Goal: Transaction & Acquisition: Purchase product/service

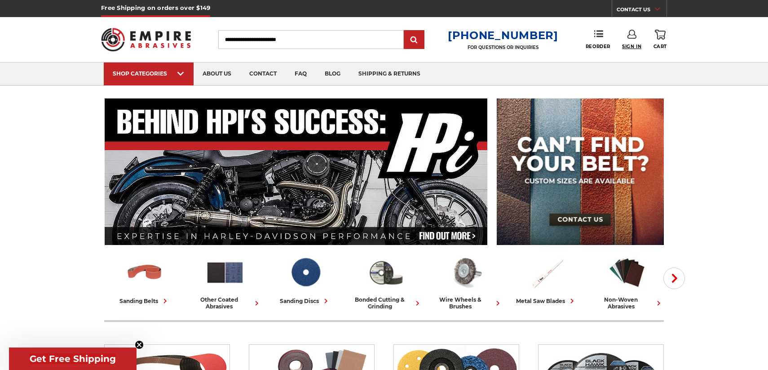
click at [638, 44] on span "Sign In" at bounding box center [631, 47] width 19 height 6
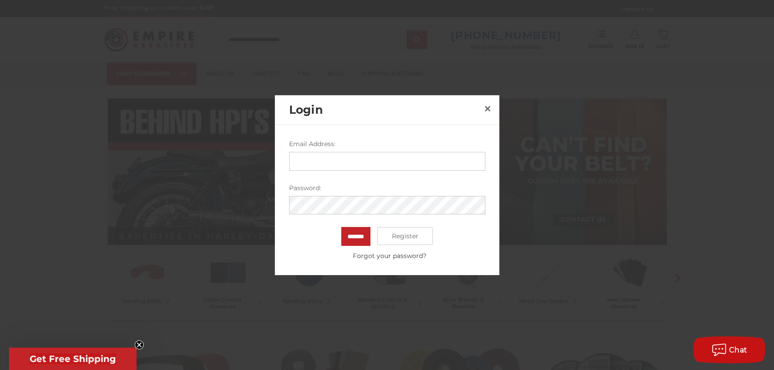
click at [298, 162] on input "Email Address:" at bounding box center [387, 160] width 196 height 19
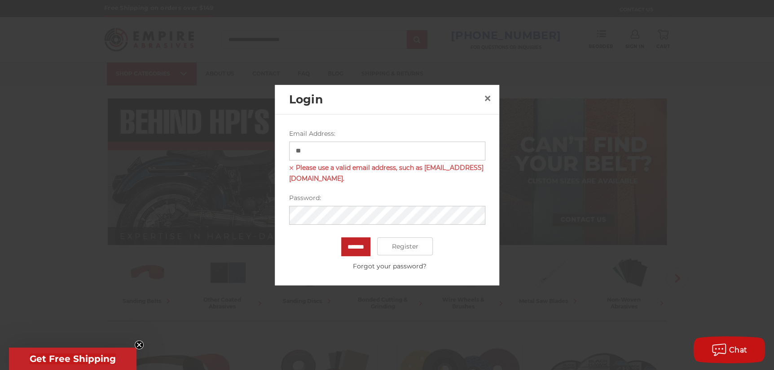
type input "*"
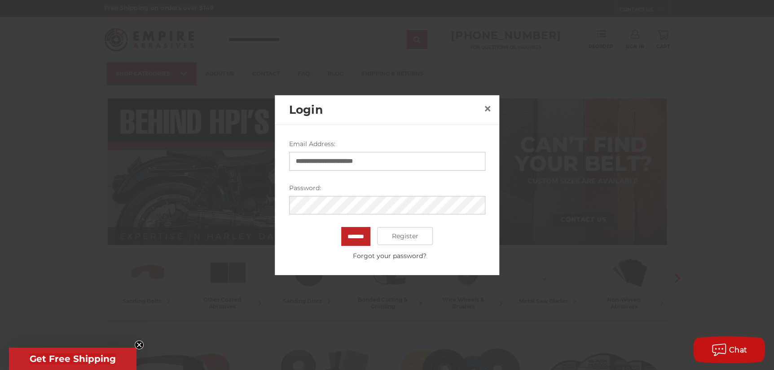
type input "**********"
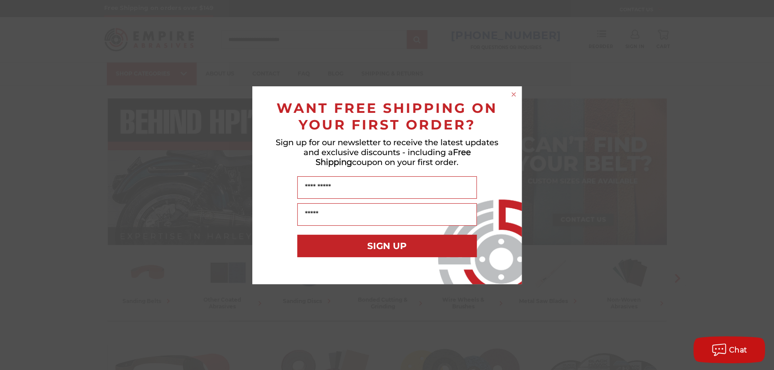
click at [512, 95] on icon "Close dialog" at bounding box center [514, 94] width 4 height 4
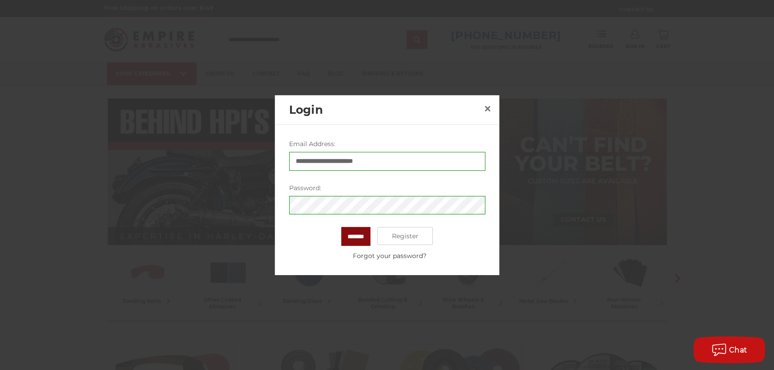
click at [346, 233] on input "*******" at bounding box center [355, 236] width 29 height 19
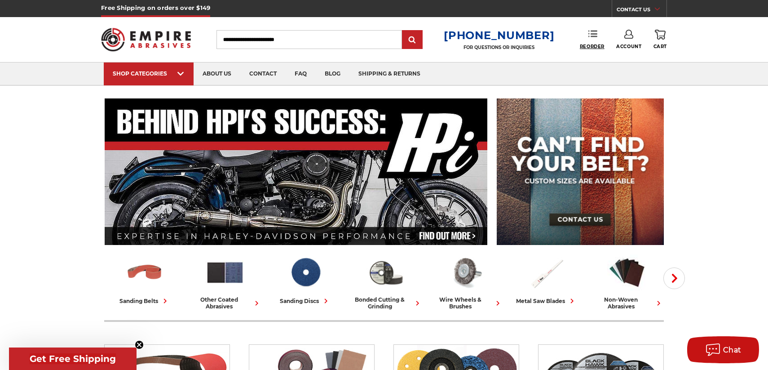
click at [586, 45] on span "Reorder" at bounding box center [592, 47] width 25 height 6
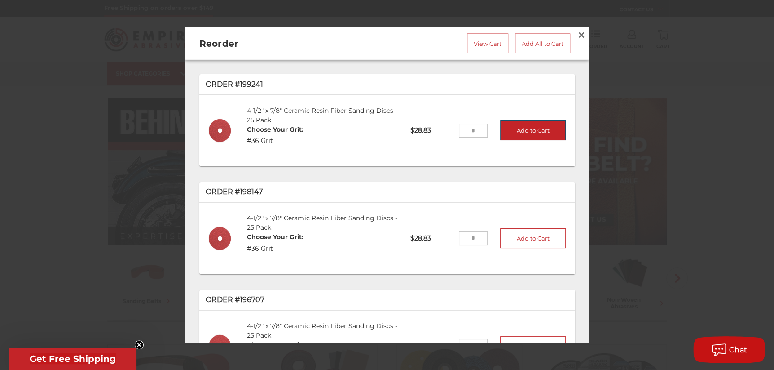
click at [520, 130] on button "Add to Cart" at bounding box center [533, 130] width 66 height 20
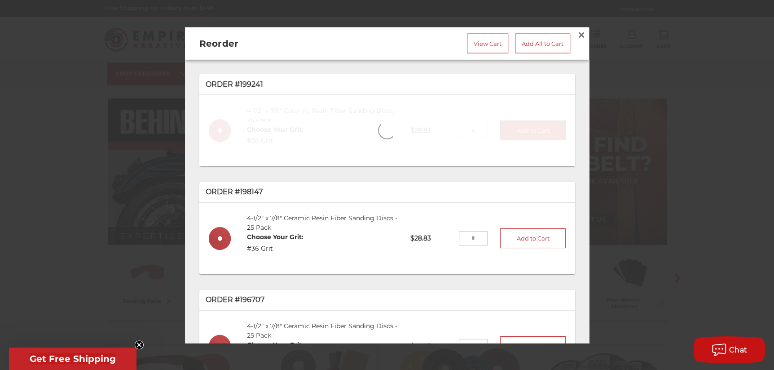
type input "*"
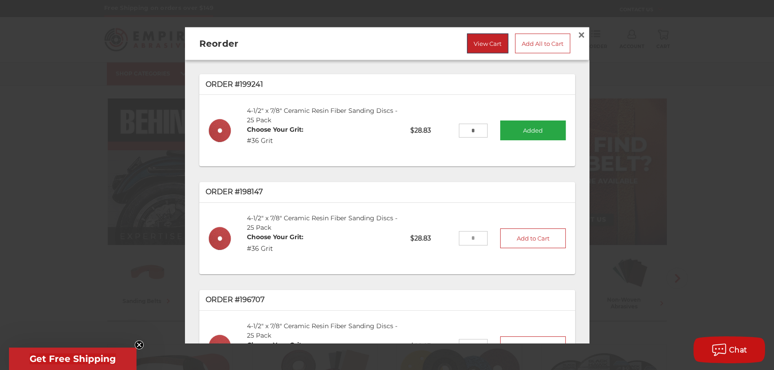
click at [476, 41] on link "View Cart" at bounding box center [487, 43] width 41 height 20
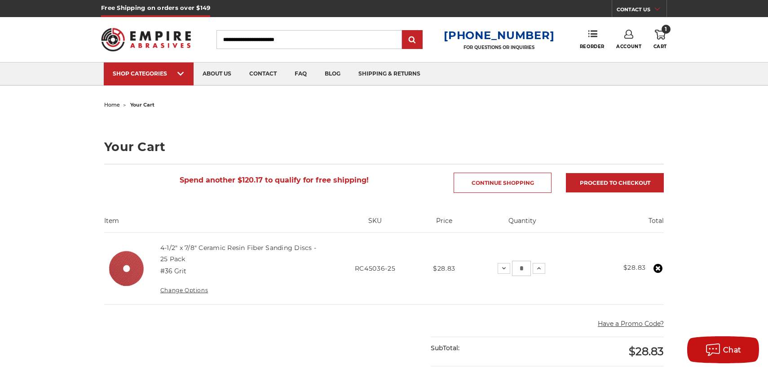
click at [660, 34] on icon at bounding box center [660, 35] width 11 height 10
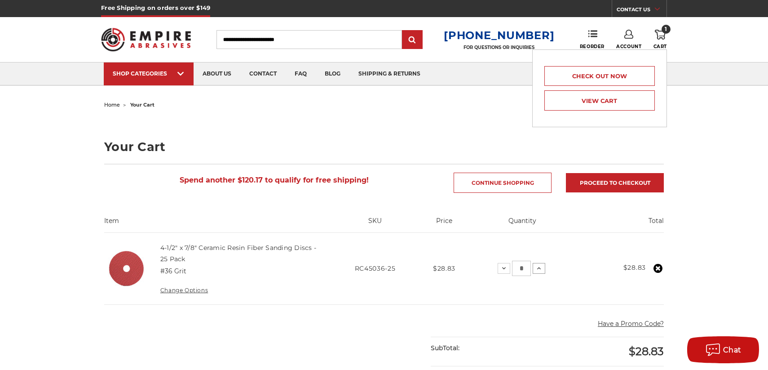
click at [539, 266] on icon at bounding box center [538, 267] width 7 height 7
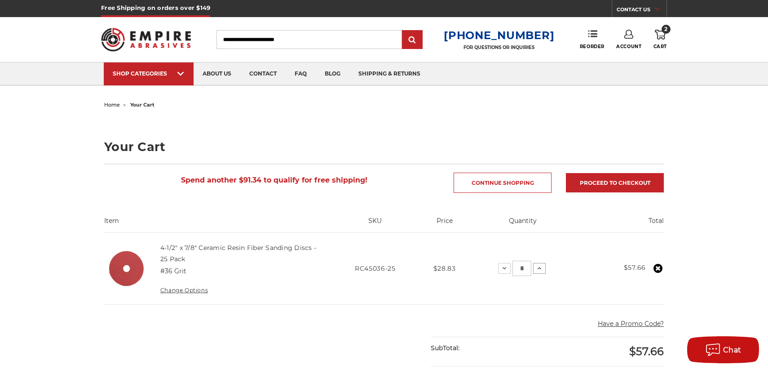
click at [541, 268] on use at bounding box center [539, 268] width 4 height 2
drag, startPoint x: 525, startPoint y: 267, endPoint x: 515, endPoint y: 268, distance: 10.4
click at [515, 268] on input "*" at bounding box center [520, 267] width 19 height 15
type input "*"
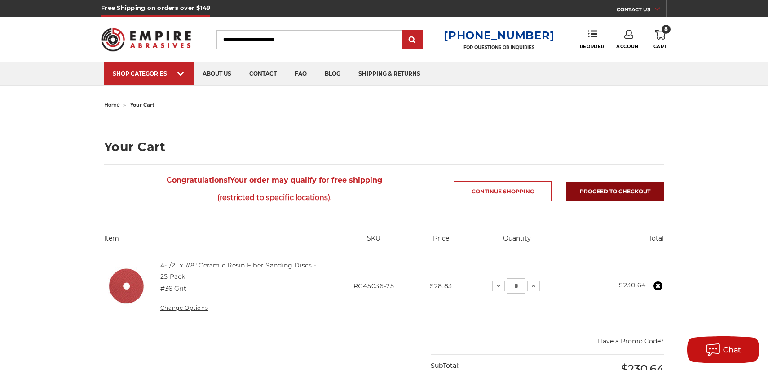
click at [617, 189] on link "Proceed to checkout" at bounding box center [615, 190] width 98 height 19
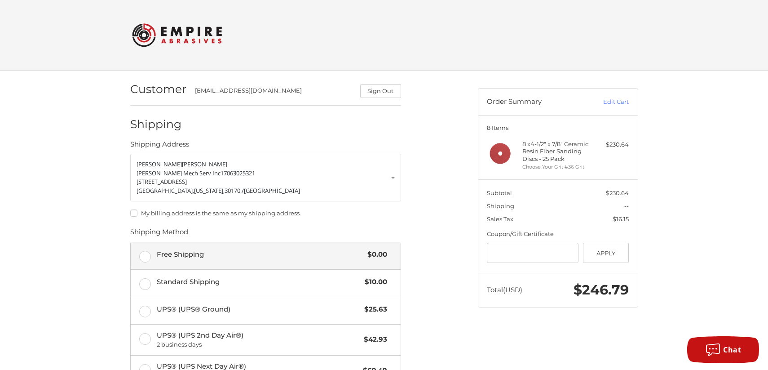
click at [150, 259] on label "Free Shipping $0.00" at bounding box center [266, 255] width 270 height 27
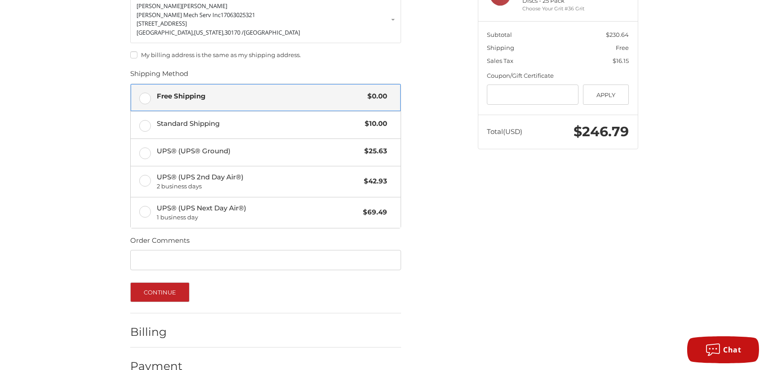
scroll to position [178, 0]
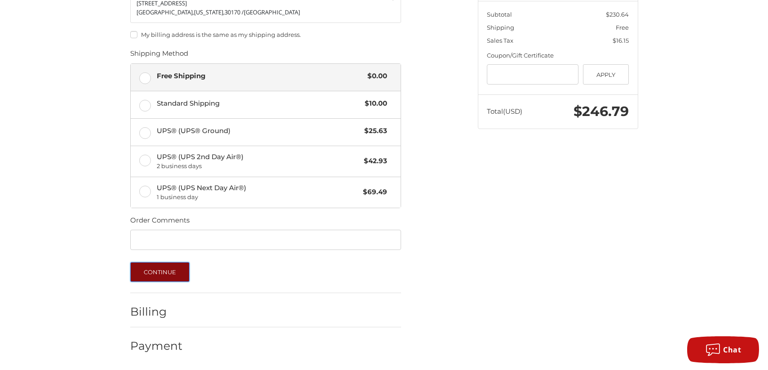
click at [150, 267] on button "Continue" at bounding box center [160, 272] width 60 height 20
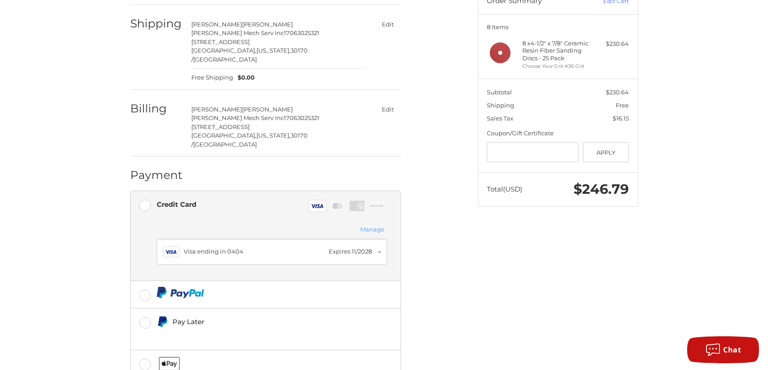
scroll to position [145, 0]
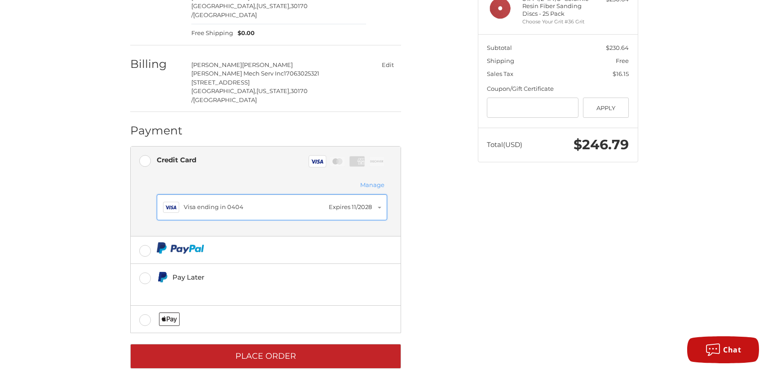
click at [379, 194] on button "Visa Visa ending in 0404 Expires 11/2028" at bounding box center [272, 207] width 230 height 26
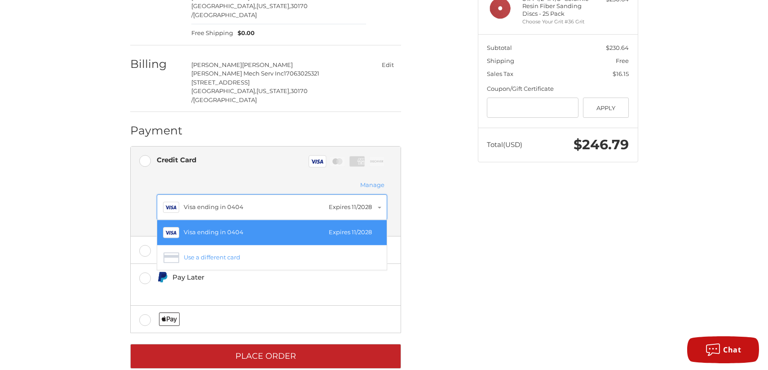
click at [286, 203] on div "Visa ending in 0404" at bounding box center [254, 207] width 141 height 9
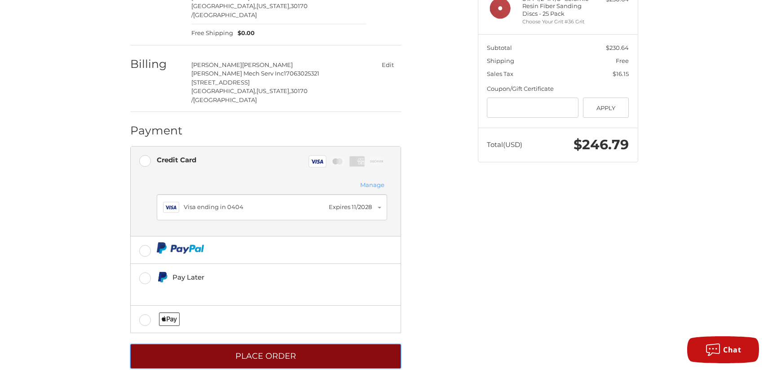
click at [256, 343] on button "Place Order" at bounding box center [265, 355] width 271 height 25
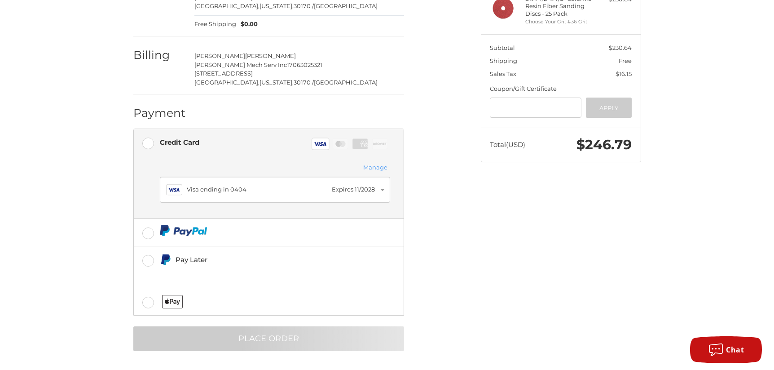
scroll to position [0, 0]
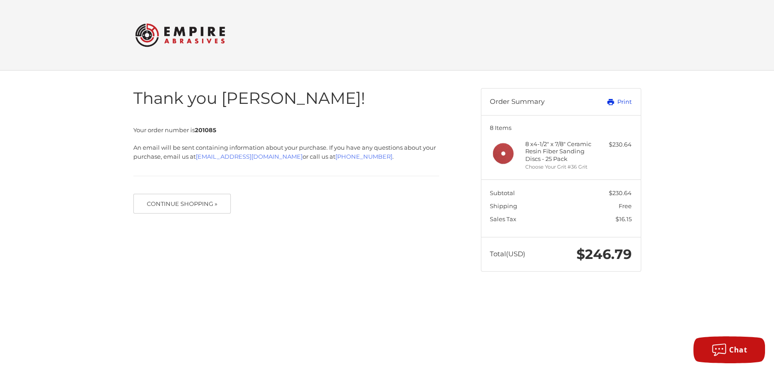
click at [625, 102] on link "Print" at bounding box center [609, 101] width 44 height 9
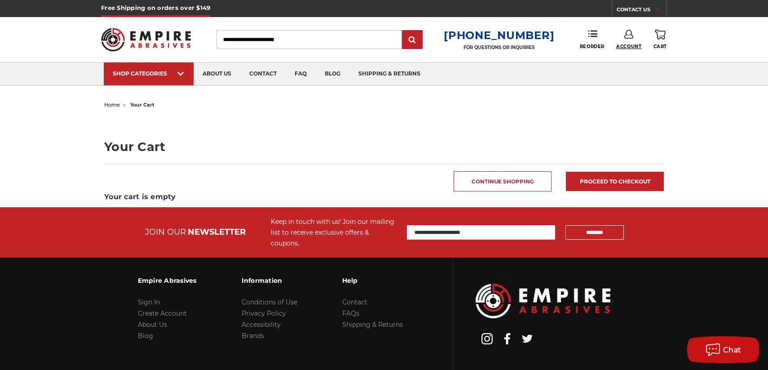
click at [629, 46] on span "Account" at bounding box center [628, 47] width 25 height 6
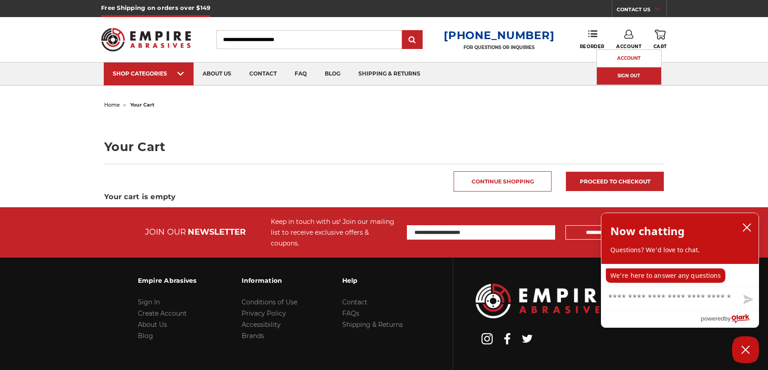
click at [630, 78] on link "Sign Out" at bounding box center [629, 76] width 64 height 18
